Goal: Task Accomplishment & Management: Complete application form

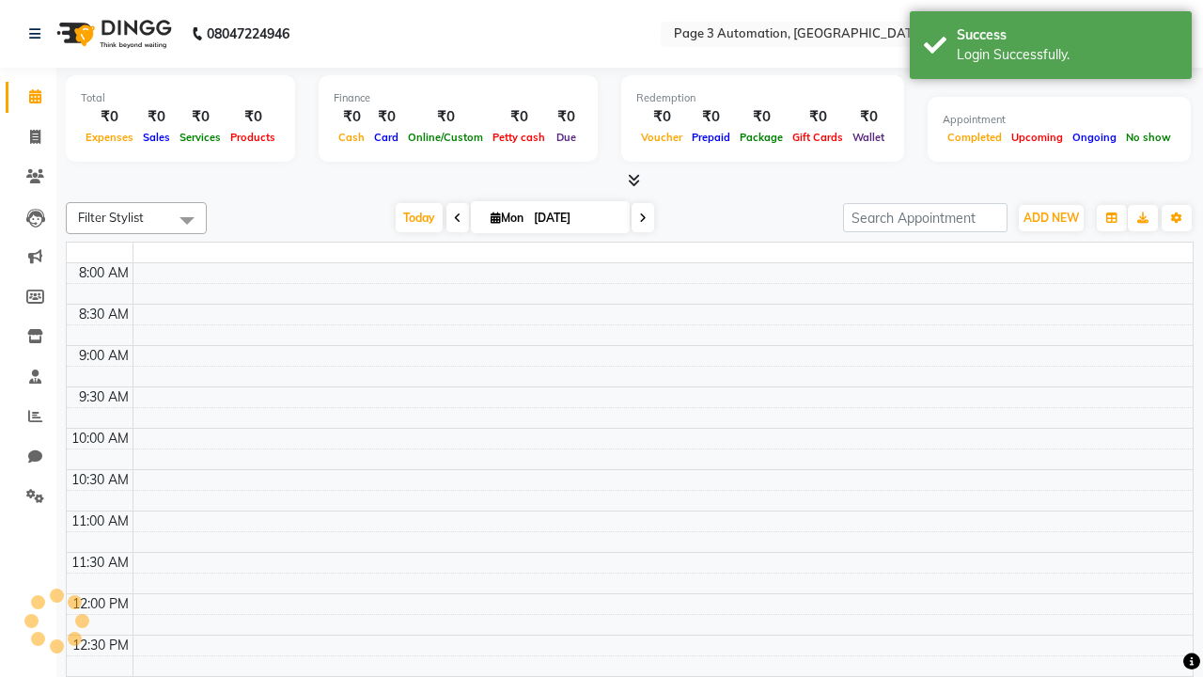
select select "en"
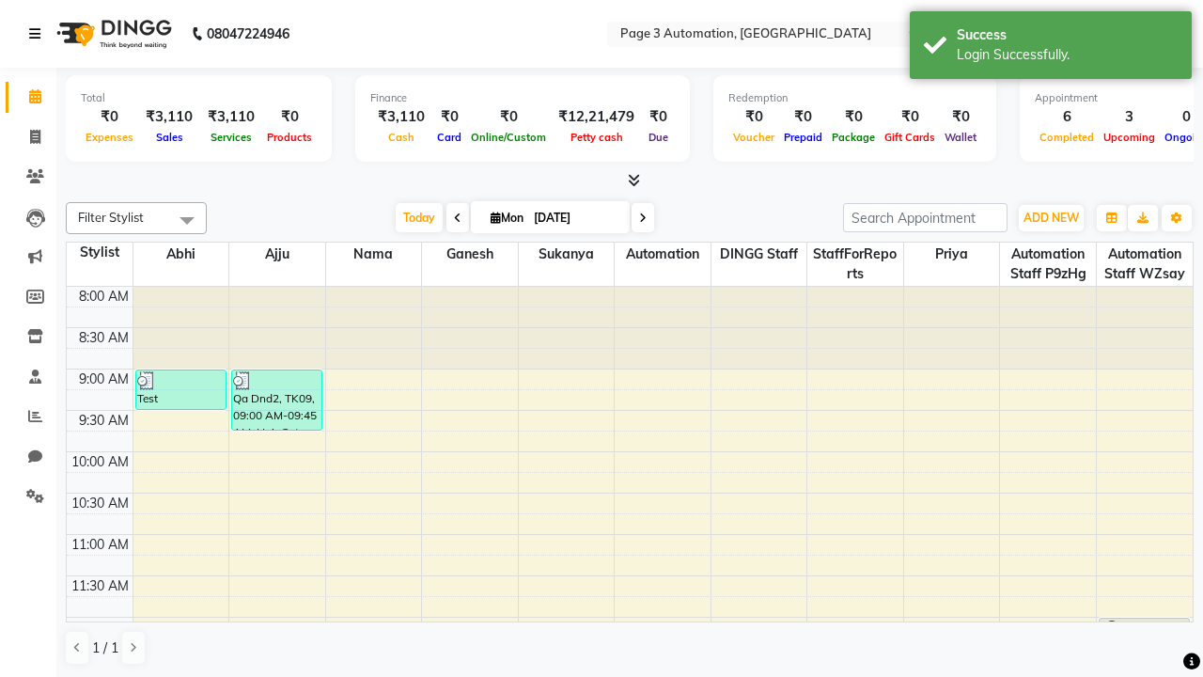
click at [39, 34] on icon at bounding box center [34, 33] width 11 height 13
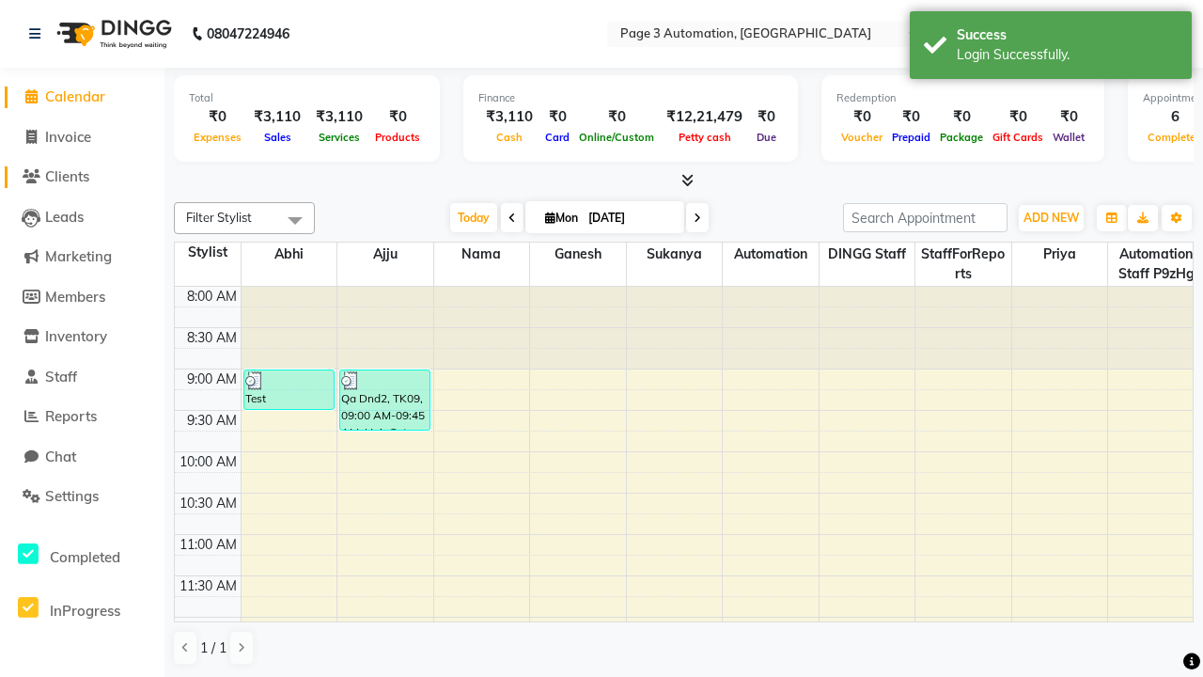
click at [82, 177] on span "Clients" at bounding box center [67, 176] width 44 height 18
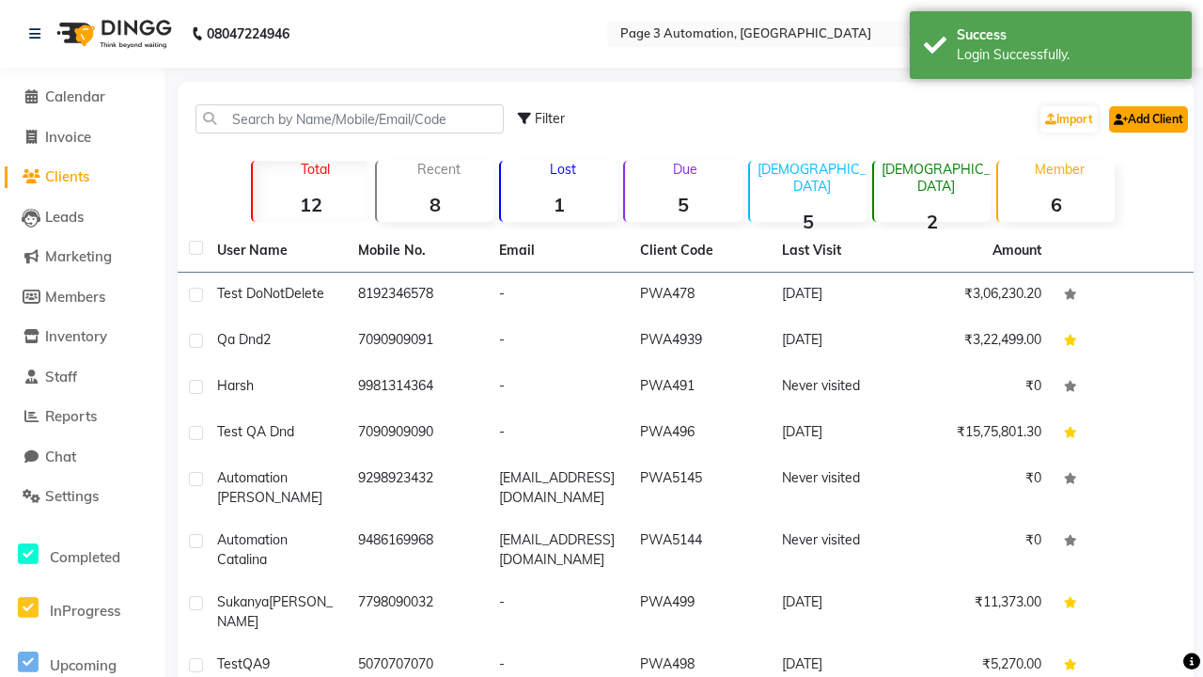
click at [1147, 118] on link "Add Client" at bounding box center [1148, 119] width 79 height 26
select select "22"
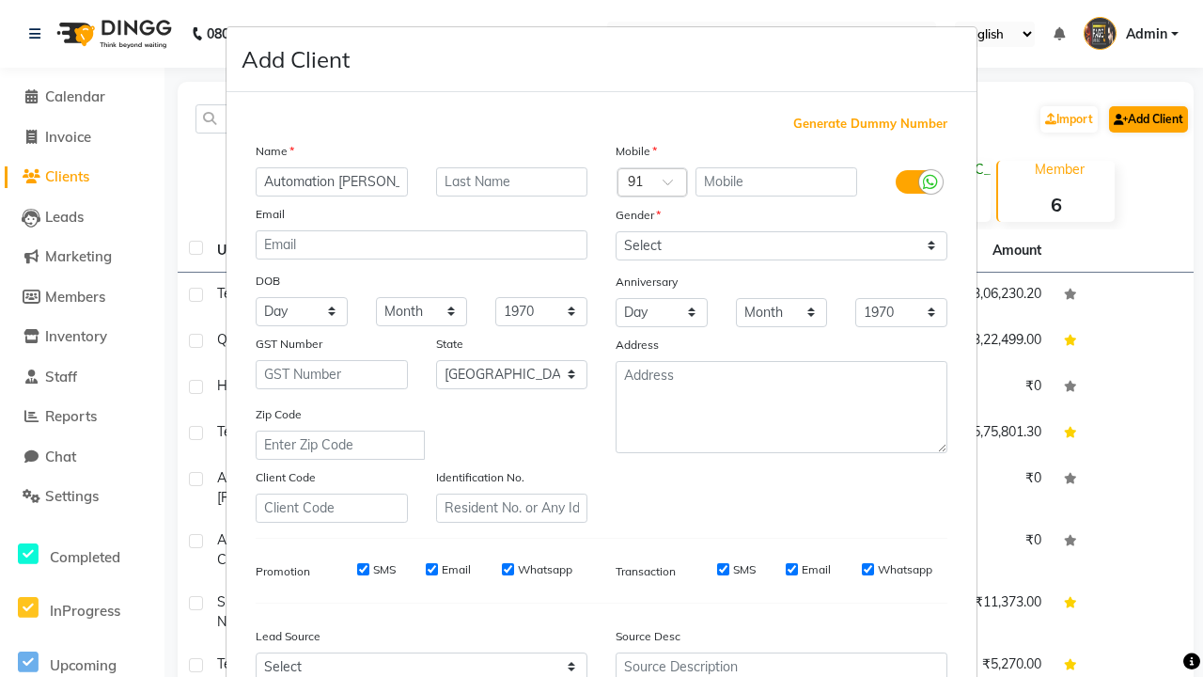
type input "Automation [PERSON_NAME]"
type input "9459468871"
type input "[EMAIL_ADDRESS][DOMAIN_NAME]"
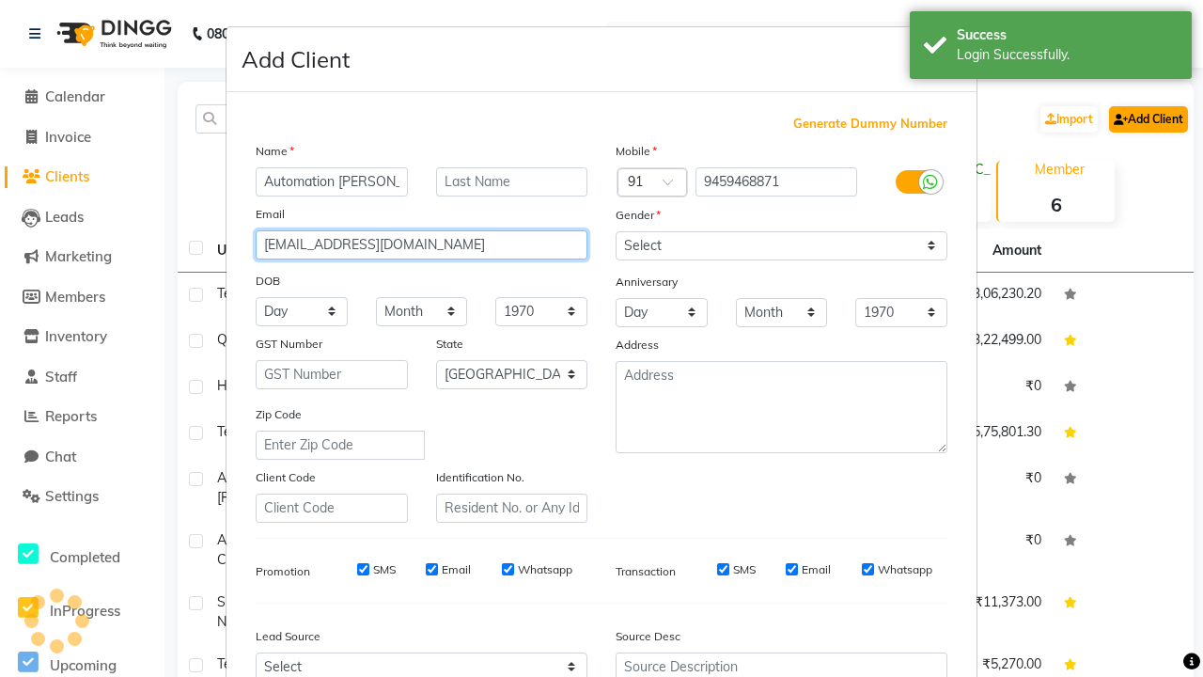
select select "male"
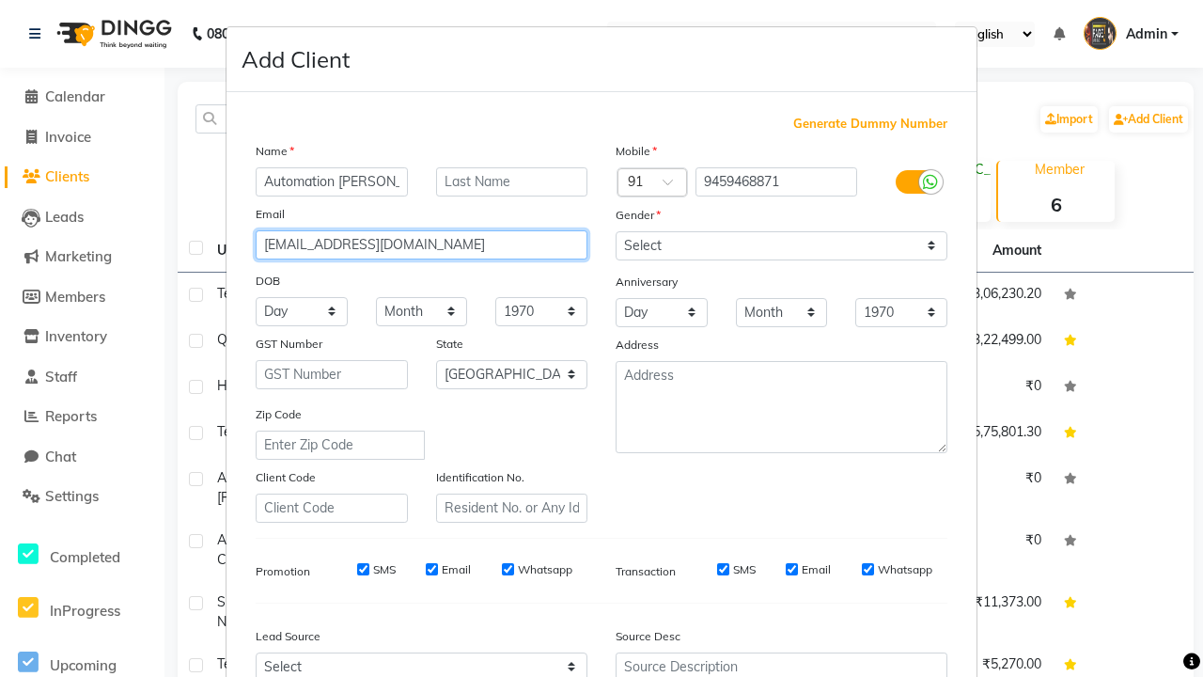
type input "[EMAIL_ADDRESS][DOMAIN_NAME]"
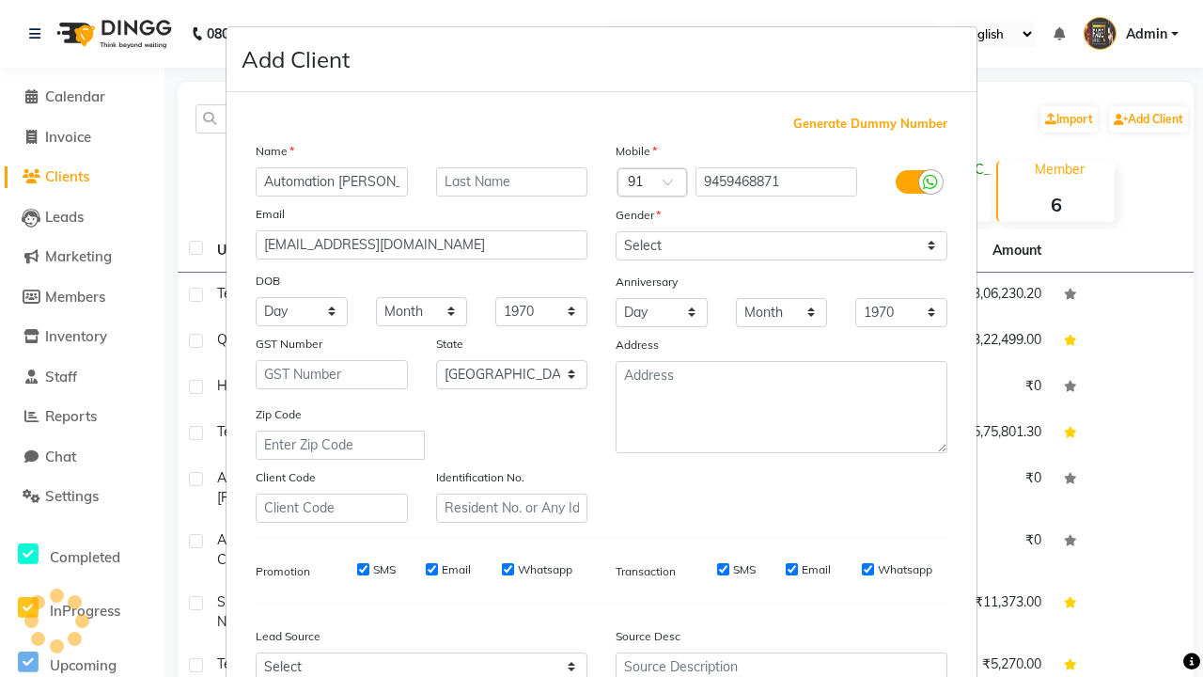
scroll to position [191, 0]
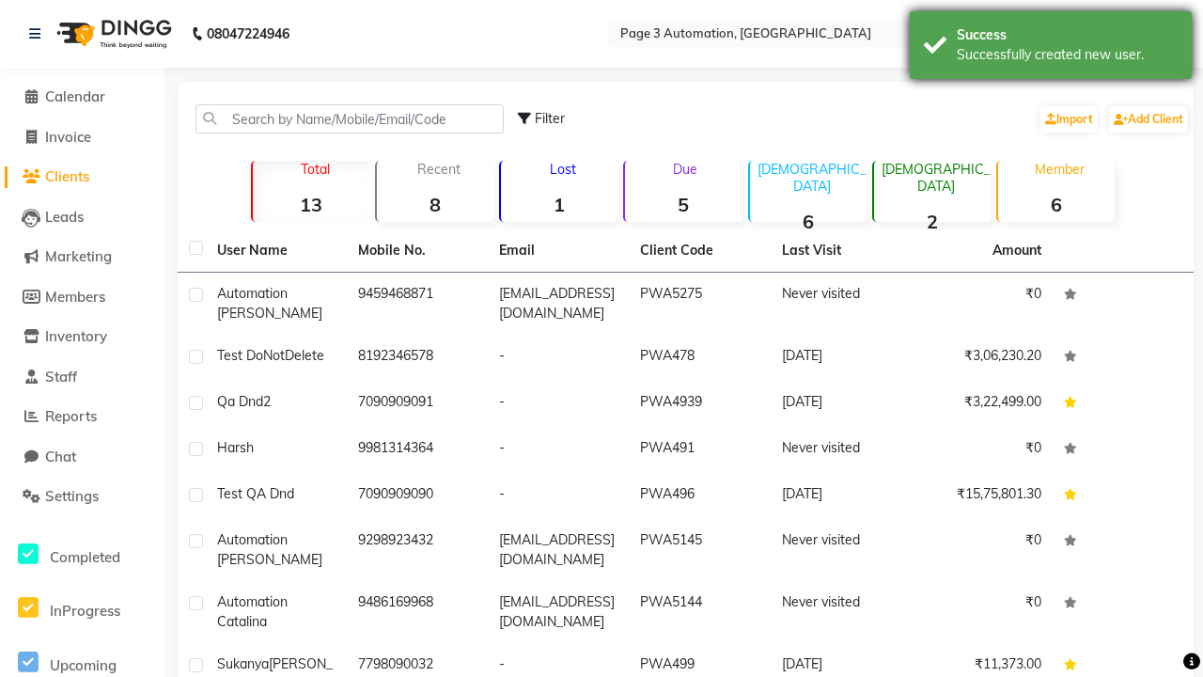
click at [1051, 48] on div "Successfully created new user." at bounding box center [1067, 55] width 221 height 20
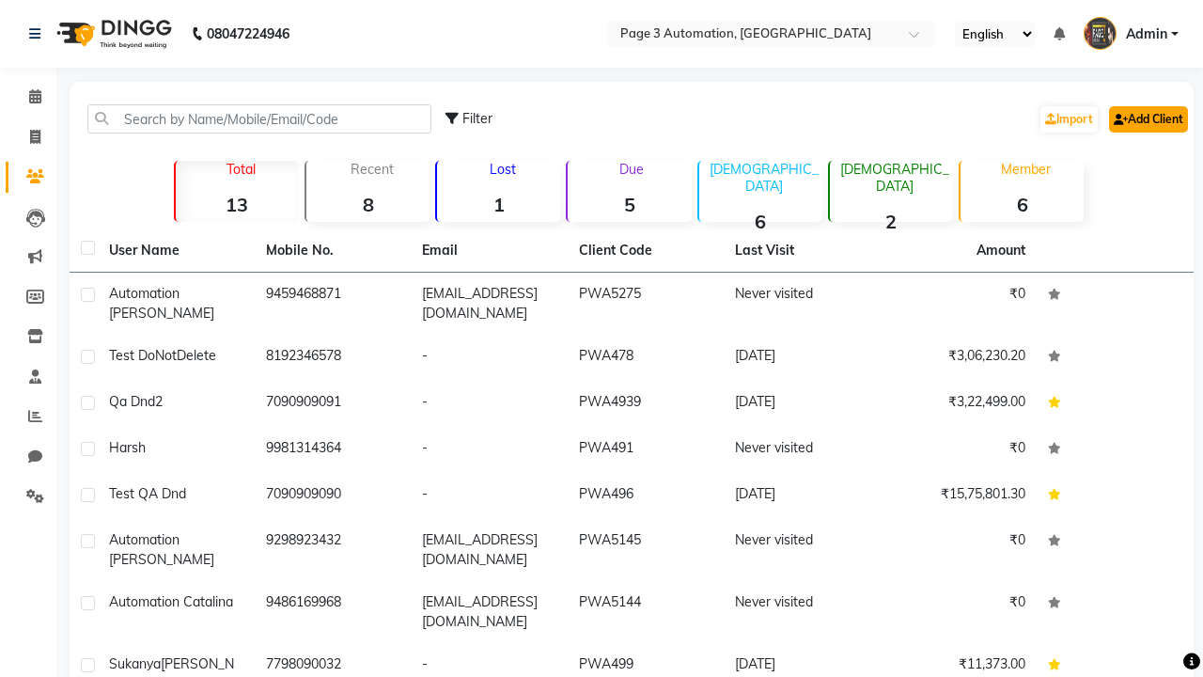
click at [1147, 118] on link "Add Client" at bounding box center [1148, 119] width 79 height 26
select select "22"
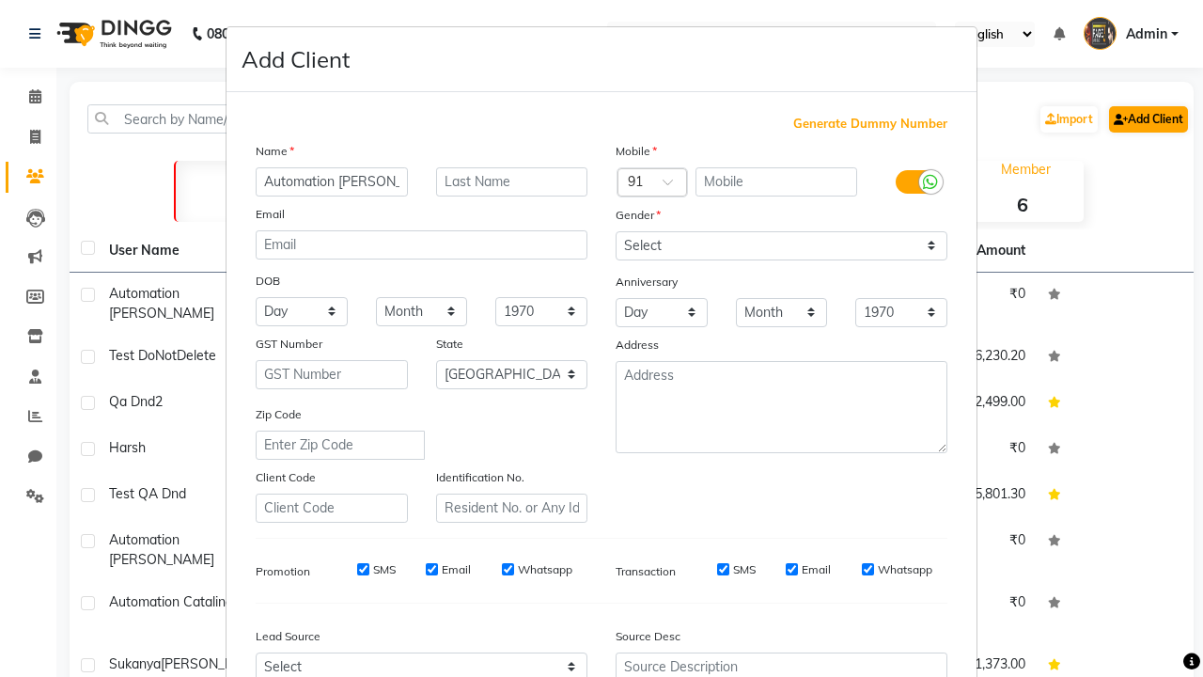
type input "Automation [PERSON_NAME]"
type input "9459468871"
type input "[EMAIL_ADDRESS][DOMAIN_NAME]"
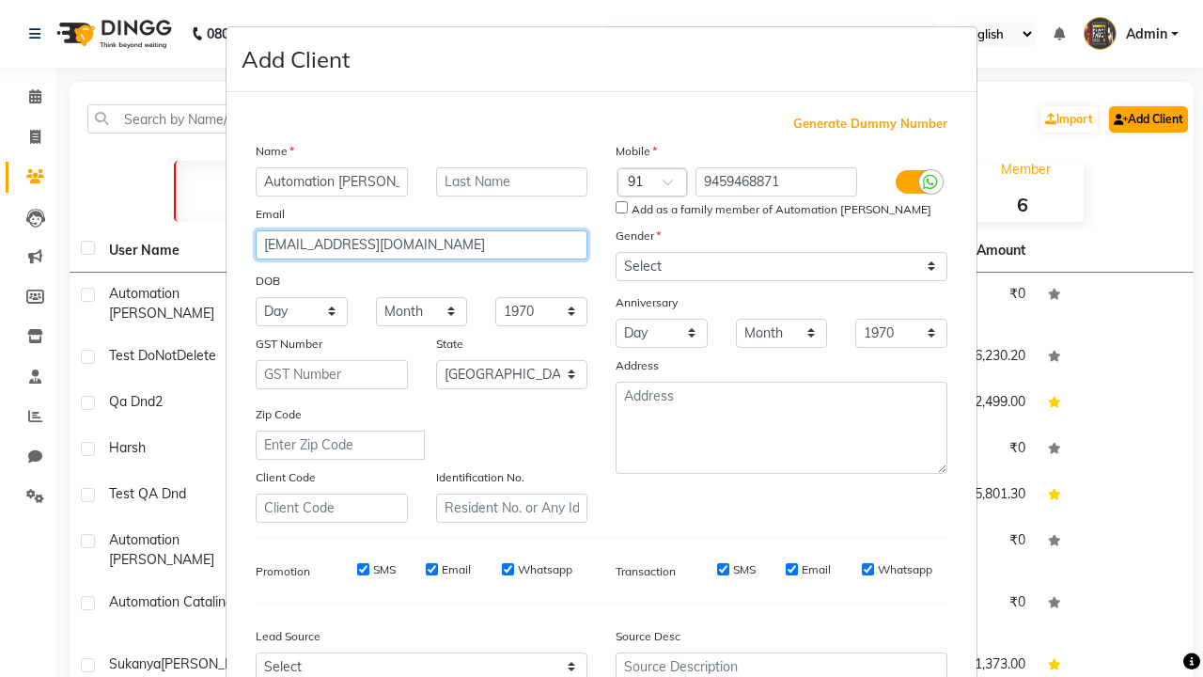
select select "[DEMOGRAPHIC_DATA]"
type input "[EMAIL_ADDRESS][DOMAIN_NAME]"
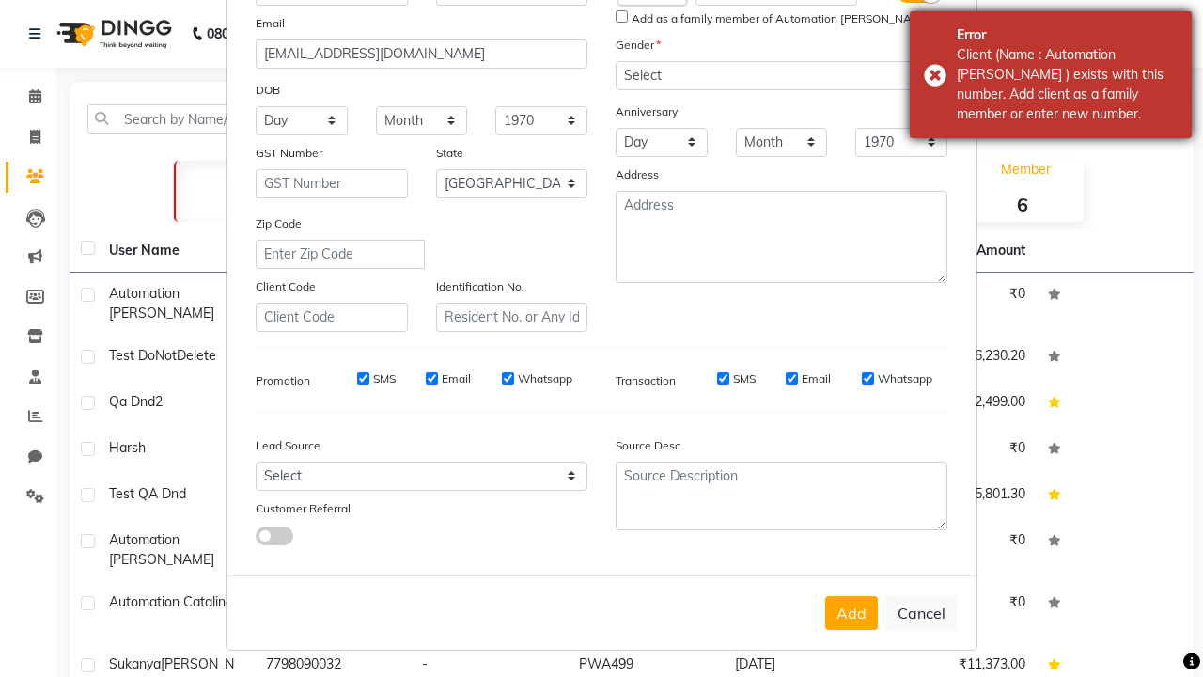
click at [1051, 74] on div "Client (Name : Automation Darron ) exists with this number. Add client as a fam…" at bounding box center [1067, 84] width 221 height 79
